Goal: Connect with others: Establish contact or relationships with other users

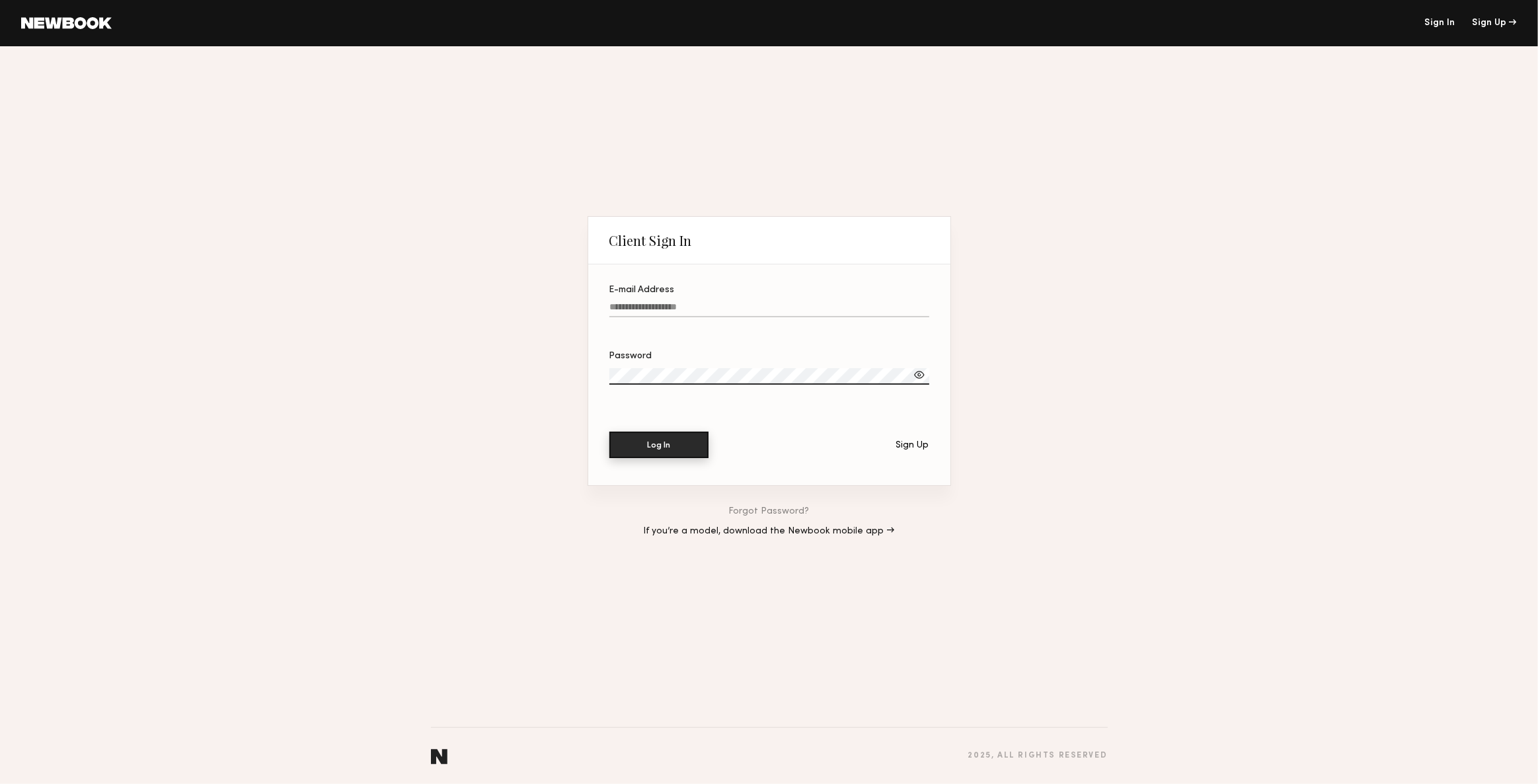
type input "**********"
drag, startPoint x: 638, startPoint y: 438, endPoint x: 625, endPoint y: 448, distance: 16.4
click at [637, 438] on button "Log In" at bounding box center [659, 445] width 99 height 26
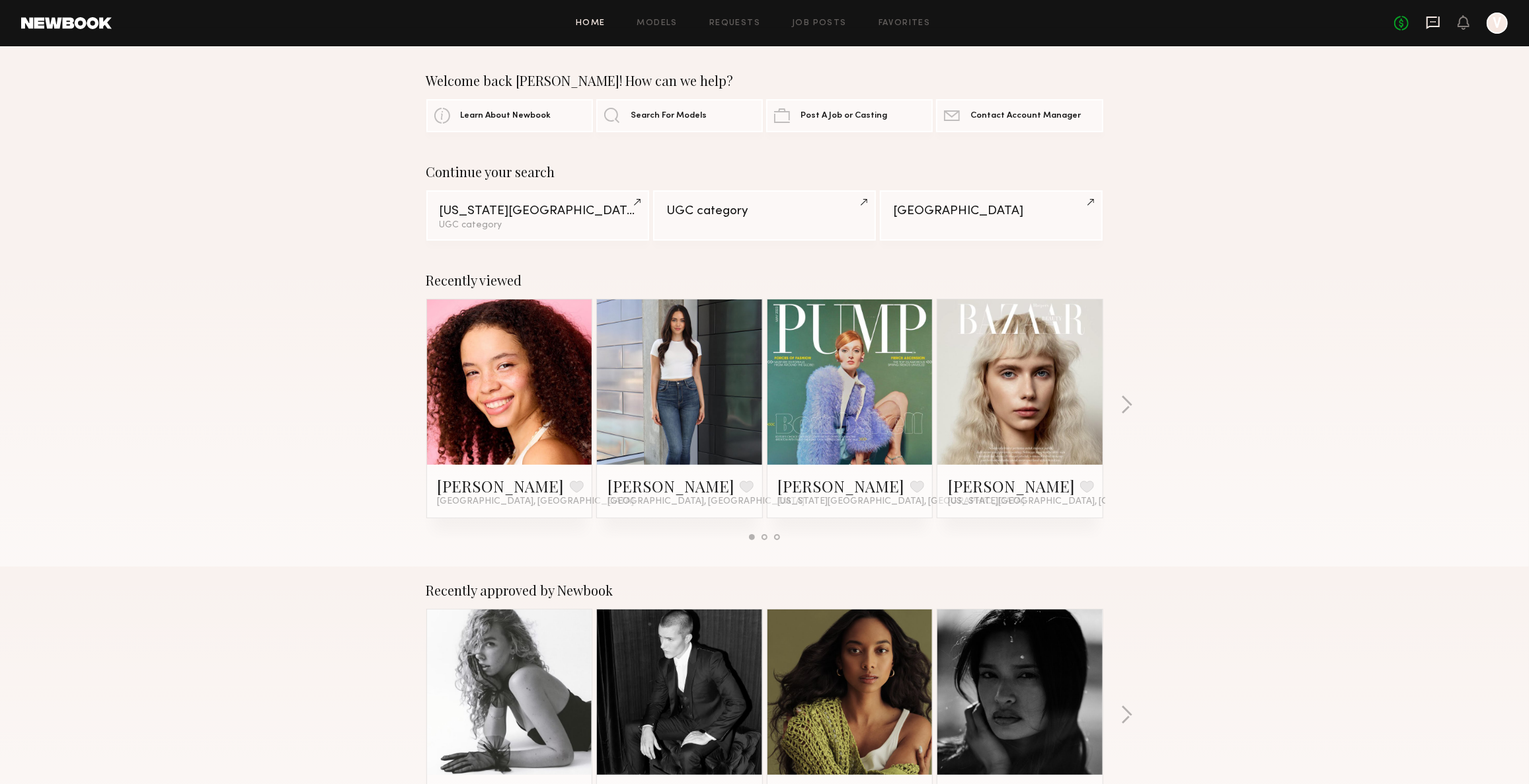
click at [1431, 21] on icon at bounding box center [1432, 21] width 5 height 1
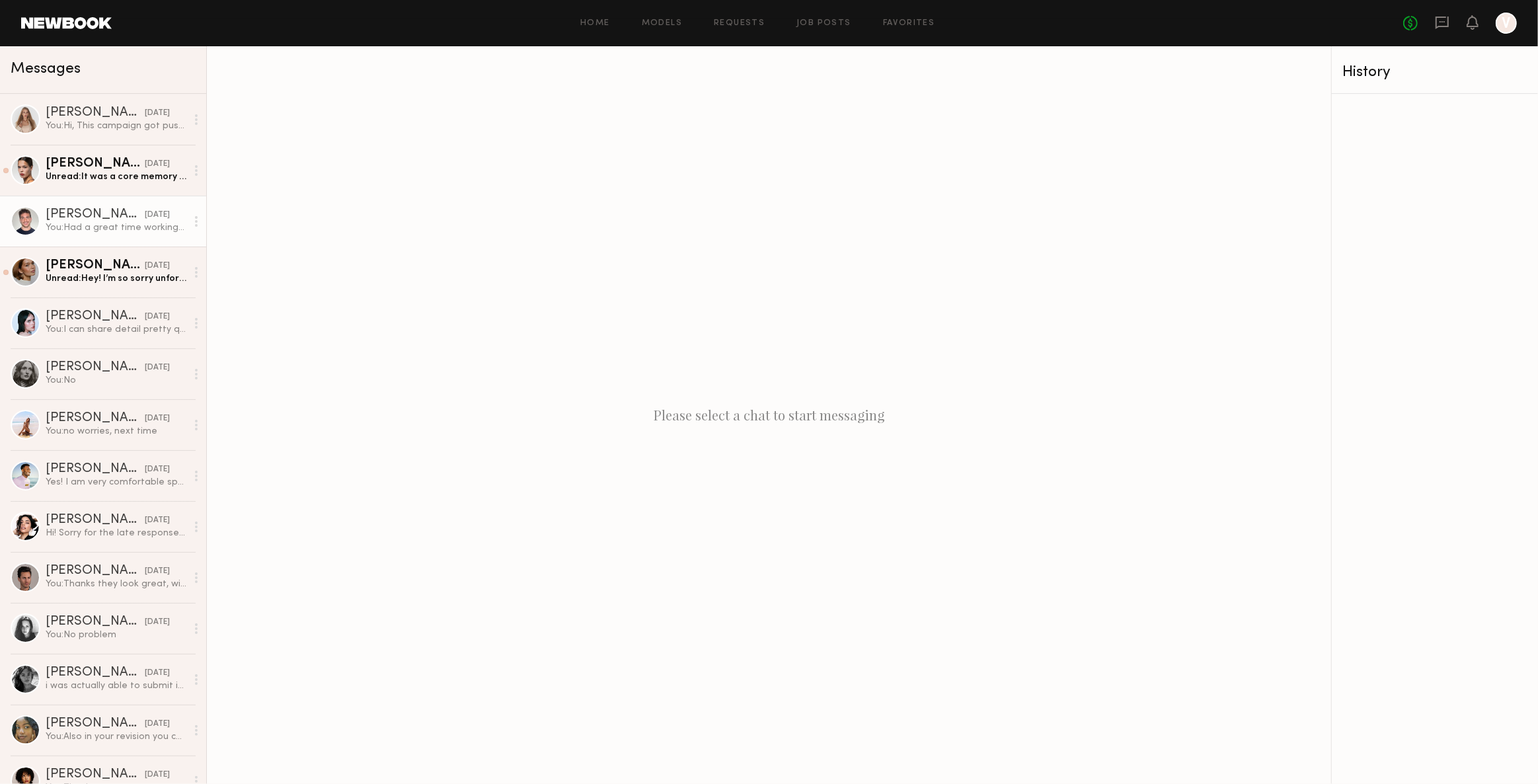
click at [74, 213] on div "[PERSON_NAME]" at bounding box center [96, 216] width 99 height 14
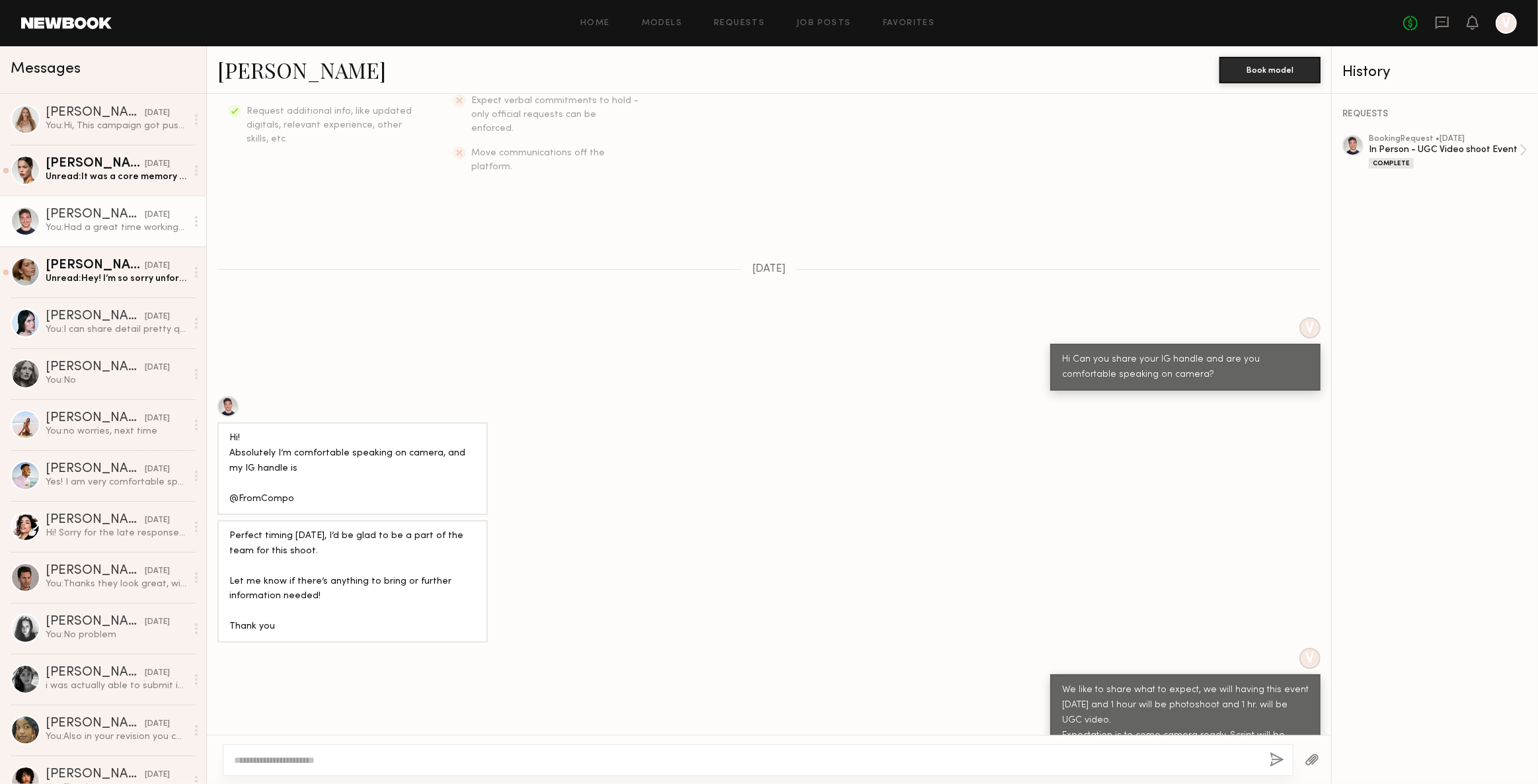
scroll to position [247, 0]
